Goal: Information Seeking & Learning: Learn about a topic

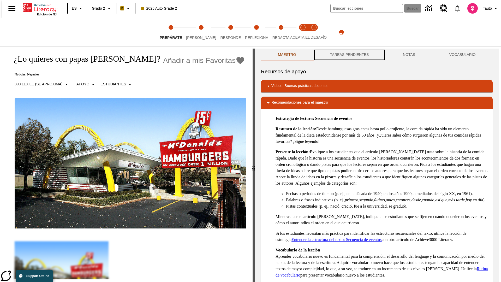
click at [349, 55] on button "TAREAS PENDIENTES" at bounding box center [349, 55] width 73 height 13
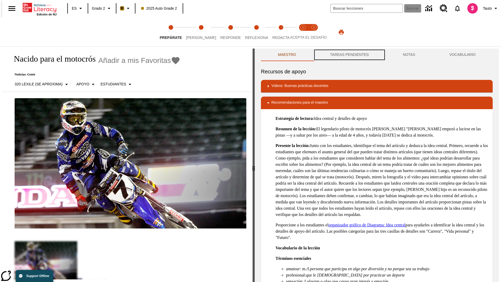
click at [349, 55] on button "TAREAS PENDIENTES" at bounding box center [349, 55] width 73 height 13
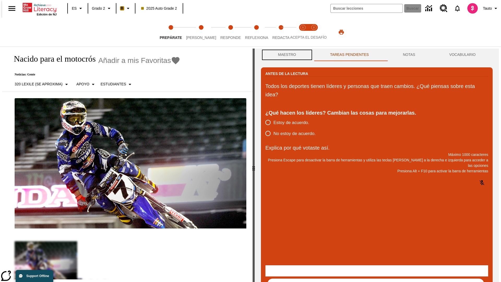
scroll to position [0, 0]
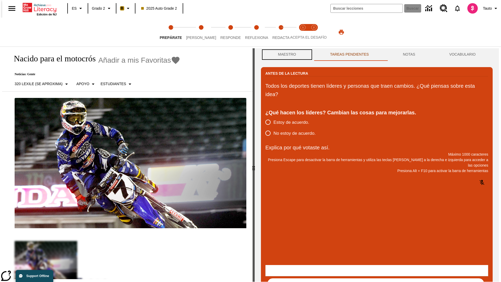
click at [286, 55] on button "Maestro" at bounding box center [287, 54] width 52 height 13
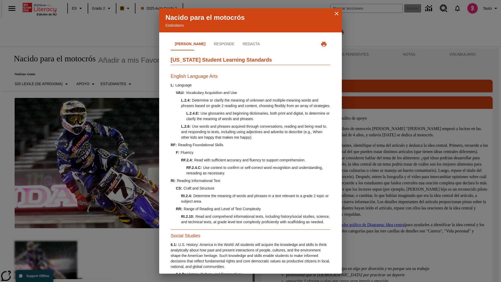
scroll to position [159, 0]
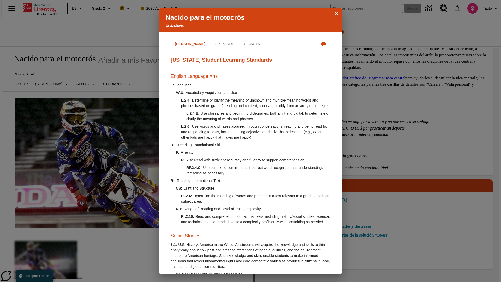
click at [210, 44] on button "Responde" at bounding box center [224, 44] width 29 height 13
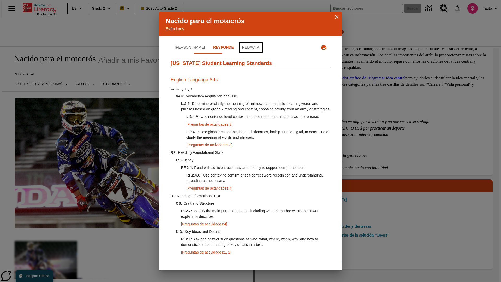
click at [238, 44] on button "Redacta" at bounding box center [251, 47] width 26 height 13
